Goal: Task Accomplishment & Management: Use online tool/utility

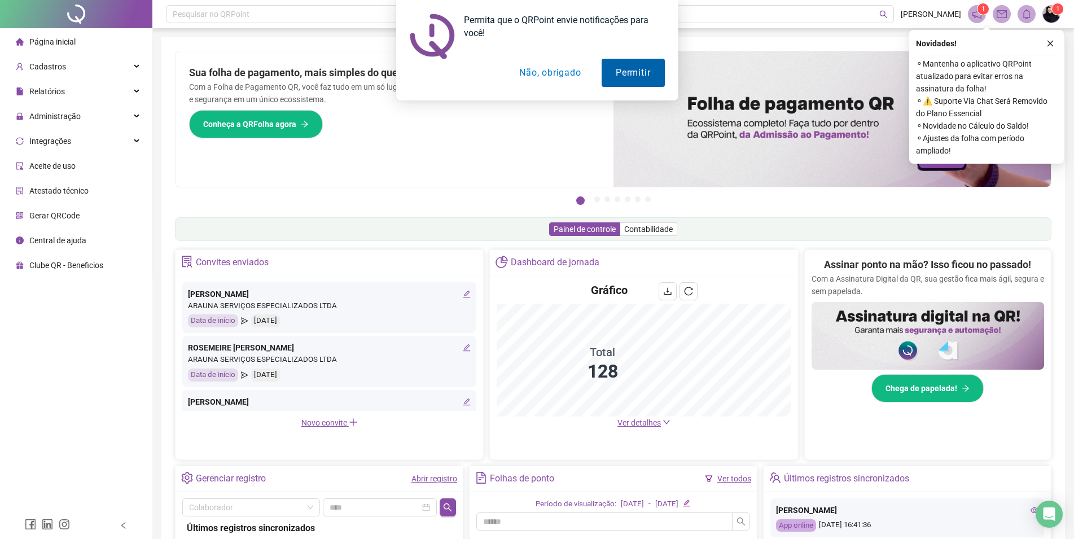
click at [626, 81] on button "Permitir" at bounding box center [633, 73] width 63 height 28
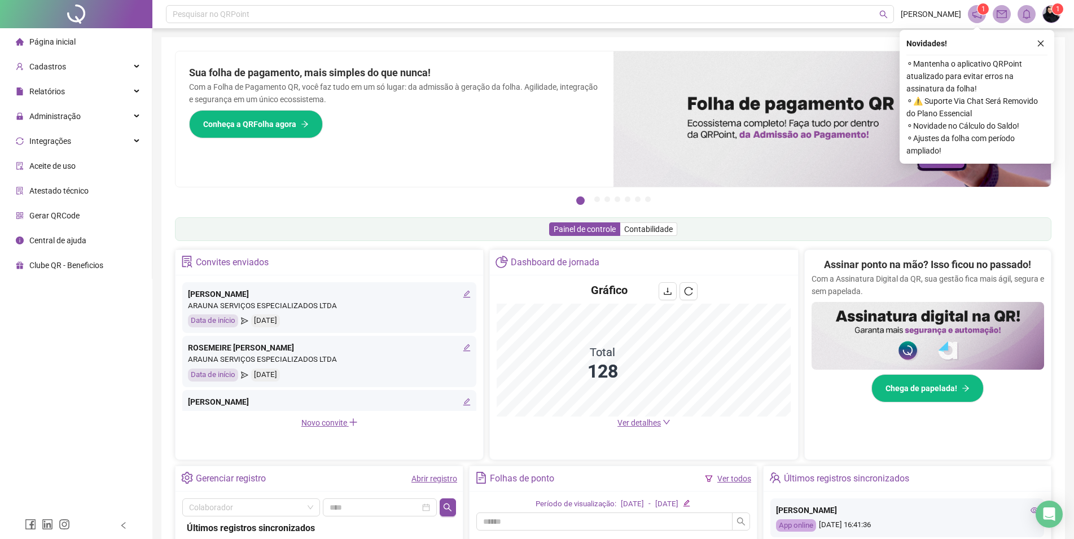
click at [972, 14] on span at bounding box center [977, 14] width 18 height 18
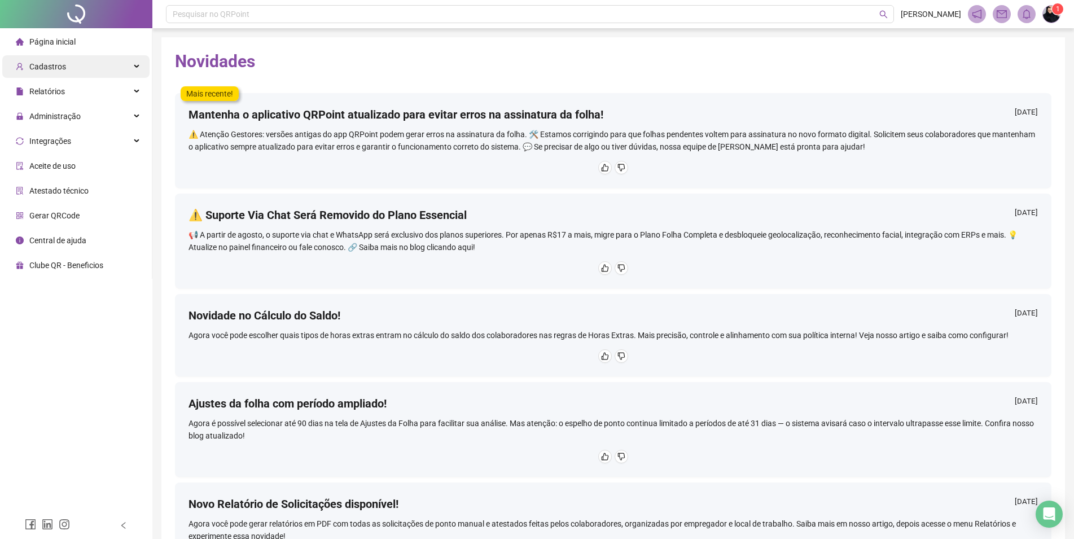
click at [72, 63] on div "Cadastros" at bounding box center [75, 66] width 147 height 23
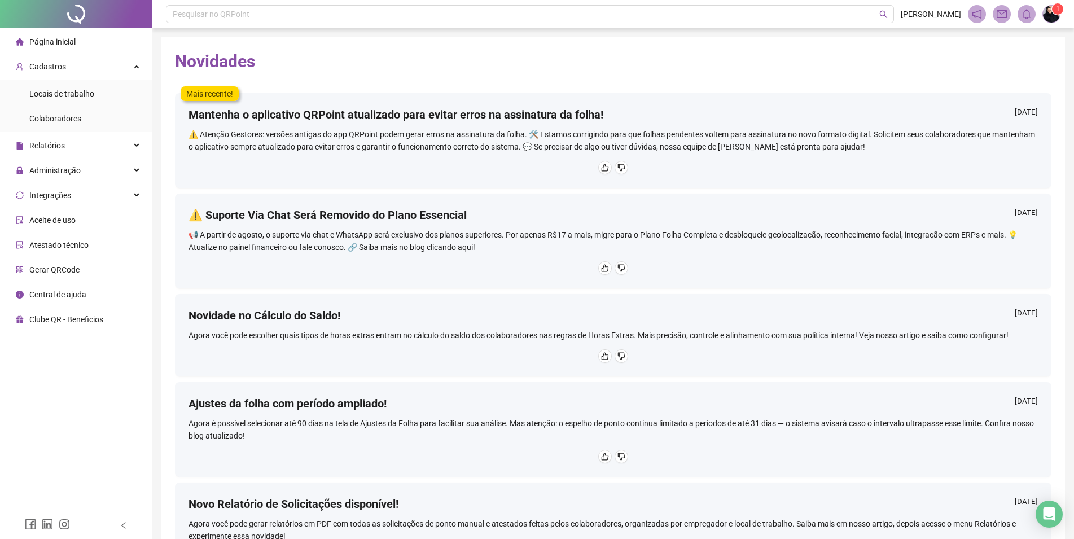
drag, startPoint x: 904, startPoint y: 78, endPoint x: 735, endPoint y: 72, distance: 168.9
click at [904, 78] on div "Novidades Mais recente! Mantenha o aplicativo QRPoint atualizado para evitar er…" at bounding box center [613, 335] width 904 height 596
click at [37, 36] on div "Página inicial" at bounding box center [46, 41] width 60 height 23
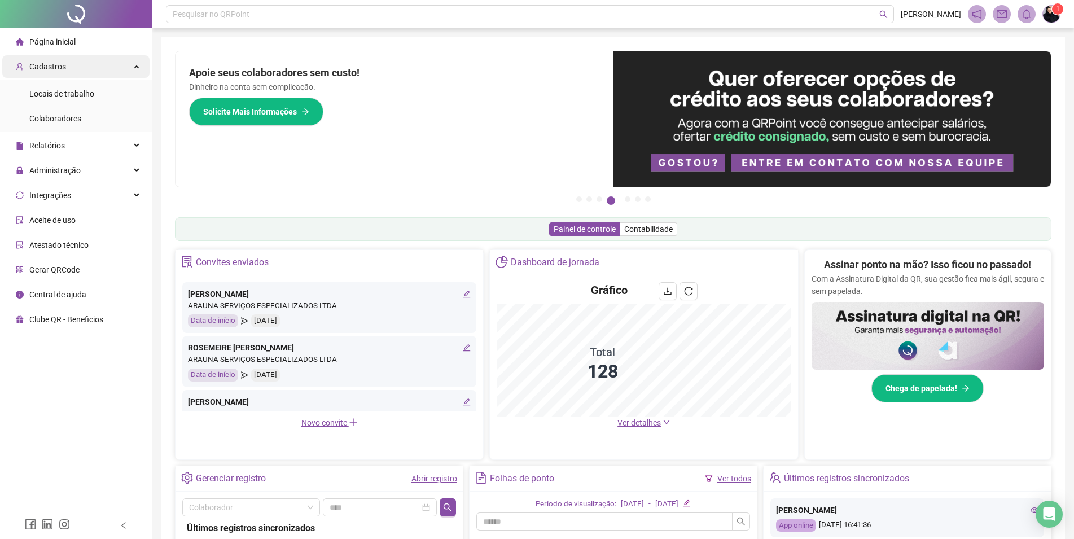
click at [79, 69] on div "Cadastros" at bounding box center [75, 66] width 147 height 23
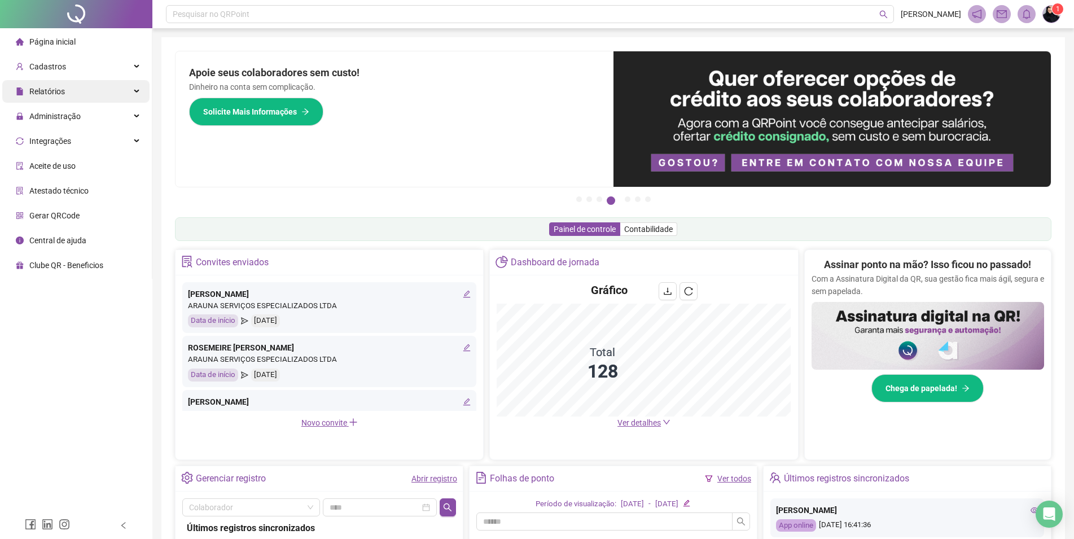
click at [63, 90] on span "Relatórios" at bounding box center [47, 91] width 36 height 9
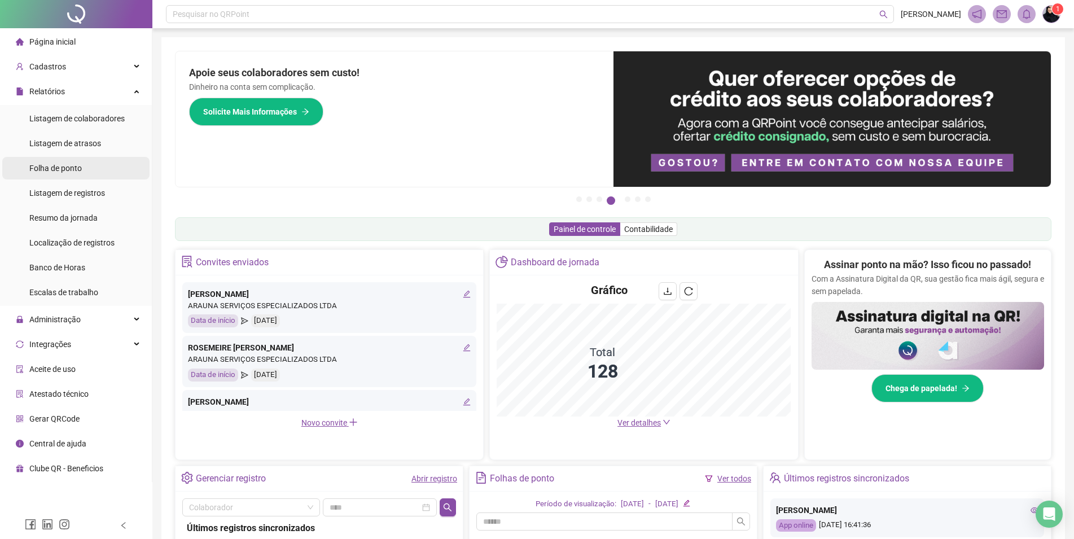
click at [56, 174] on div "Folha de ponto" at bounding box center [55, 168] width 52 height 23
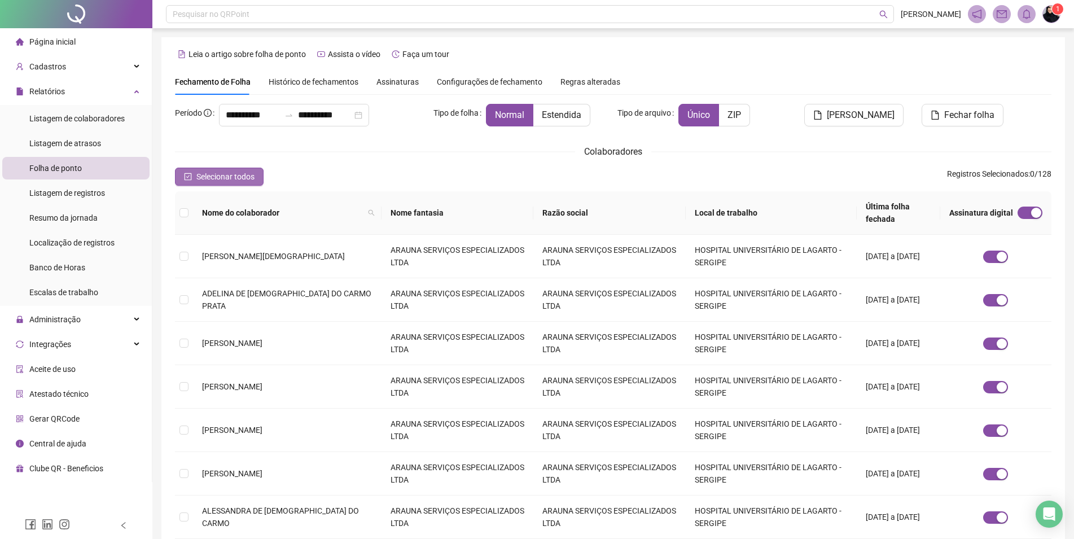
click at [221, 185] on button "Selecionar todos" at bounding box center [219, 177] width 89 height 18
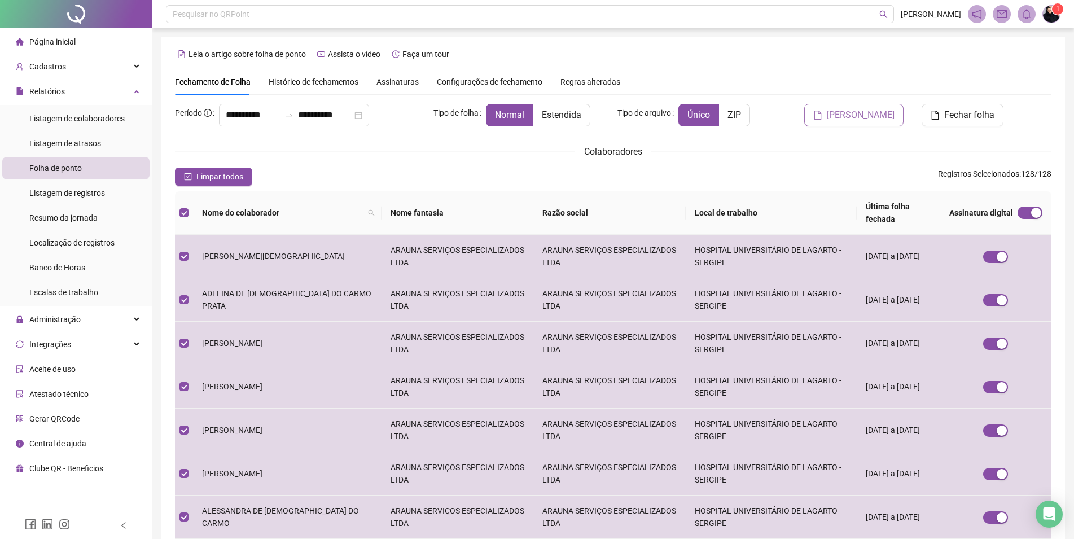
click at [854, 121] on span "[PERSON_NAME]" at bounding box center [861, 115] width 68 height 14
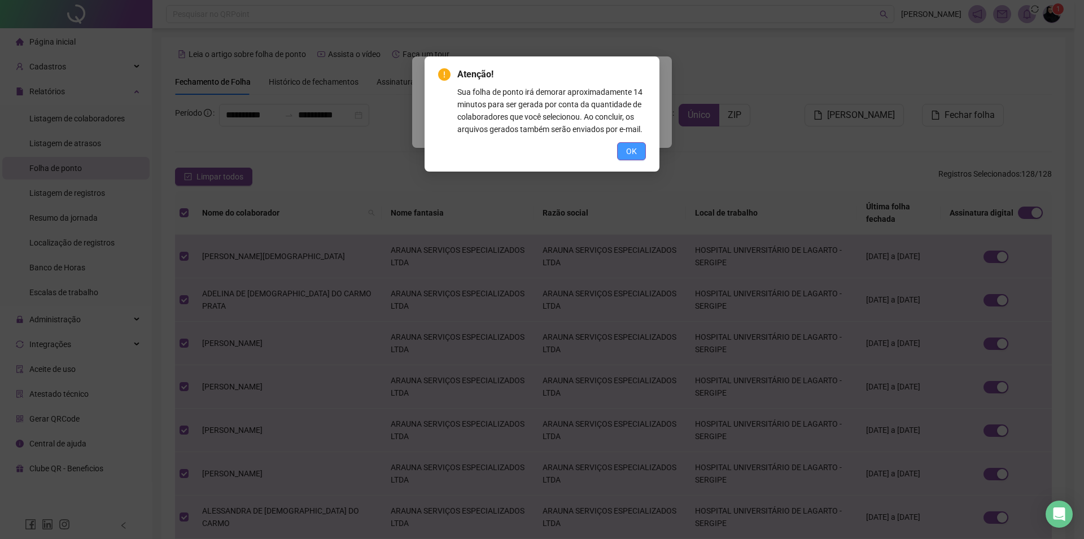
click at [627, 148] on span "OK" at bounding box center [631, 151] width 11 height 12
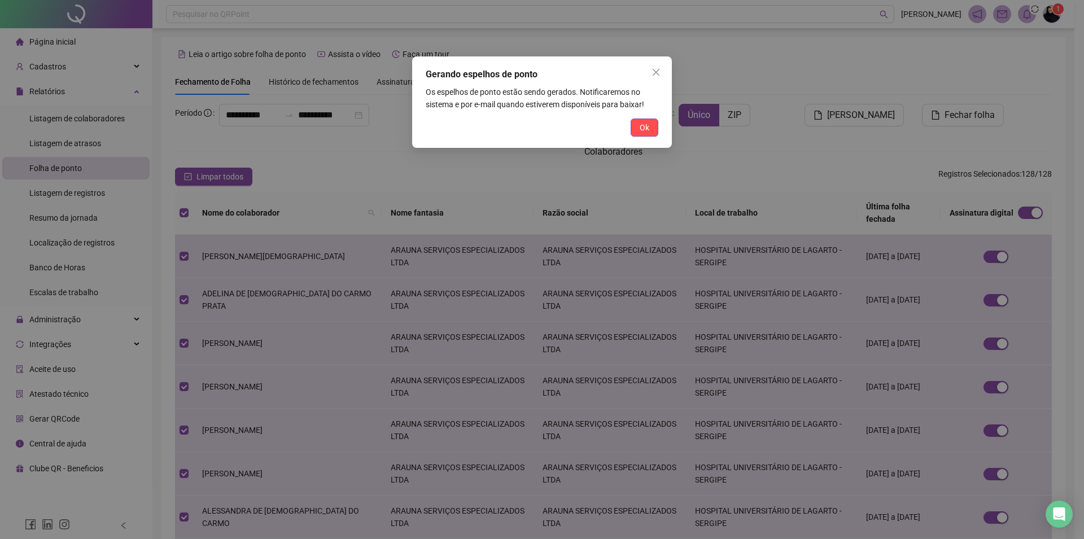
click at [628, 126] on div "Ok" at bounding box center [542, 128] width 233 height 18
click at [637, 126] on button "Ok" at bounding box center [645, 128] width 28 height 18
